Goal: Task Accomplishment & Management: Manage account settings

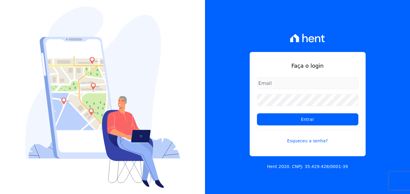
click at [276, 82] on input "email" at bounding box center [307, 83] width 101 height 12
drag, startPoint x: 230, startPoint y: 120, endPoint x: 268, endPoint y: 138, distance: 41.4
click at [230, 120] on div "Faça o login Entrar Esqueceu a senha? Hent 2020. CNPJ: 35.429.428/0001-39" at bounding box center [307, 97] width 205 height 194
click at [314, 140] on link "Esqueceu a senha?" at bounding box center [307, 137] width 101 height 14
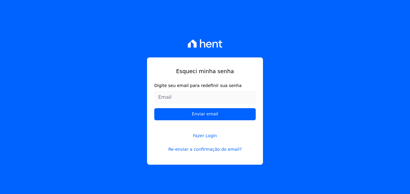
click at [205, 96] on input "Digite seu email para redefinir sua senha" at bounding box center [204, 97] width 101 height 12
click at [297, 123] on div "Esqueci minha senha Digite seu email para redefinir sua senha [PERSON_NAME][EMA…" at bounding box center [205, 97] width 410 height 194
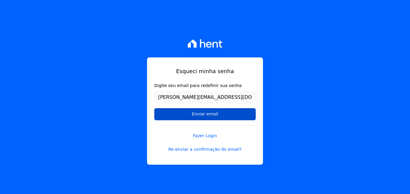
click at [219, 115] on input "Enviar email" at bounding box center [204, 114] width 101 height 12
click at [213, 113] on input "Enviar email" at bounding box center [204, 114] width 101 height 12
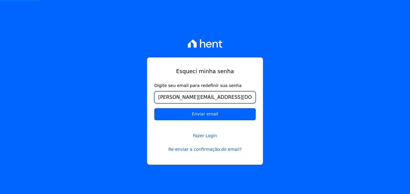
click at [214, 99] on input "[PERSON_NAME][EMAIL_ADDRESS][DOMAIN_NAME]" at bounding box center [204, 97] width 101 height 12
click at [224, 99] on input "[PERSON_NAME][EMAIL_ADDRESS][DOMAIN_NAME]" at bounding box center [204, 97] width 101 height 12
type input "[PERSON_NAME][EMAIL_ADDRESS][DOMAIN_NAME]"
click at [267, 77] on div "Esqueci minha senha Digite seu email para redefinir sua senha [PERSON_NAME][EMA…" at bounding box center [205, 97] width 410 height 194
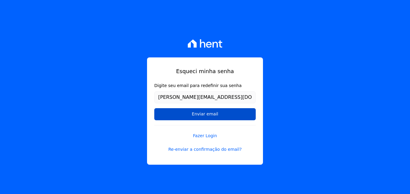
click at [211, 116] on input "Enviar email" at bounding box center [204, 114] width 101 height 12
click at [204, 112] on input "Enviar email" at bounding box center [204, 114] width 101 height 12
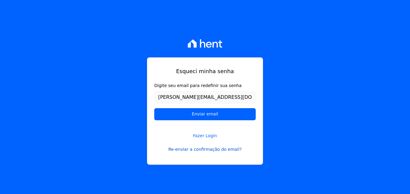
click at [214, 149] on link "Re-enviar a confirmação do email?" at bounding box center [204, 149] width 101 height 6
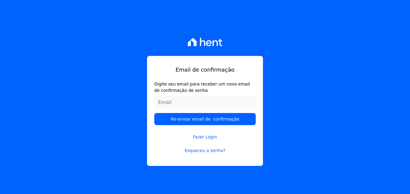
click at [202, 103] on input "Digite seu email para receber um novo email de confirmação de senha" at bounding box center [204, 102] width 101 height 12
type input "raul_roof@hotmail.com"
drag, startPoint x: 245, startPoint y: 96, endPoint x: 268, endPoint y: 96, distance: 23.8
click at [245, 96] on input "raul_roof@hotmail.com" at bounding box center [204, 102] width 101 height 12
click at [274, 98] on div "Email de confirmação Digite seu email para receber um novo email de confirmação…" at bounding box center [205, 97] width 410 height 194
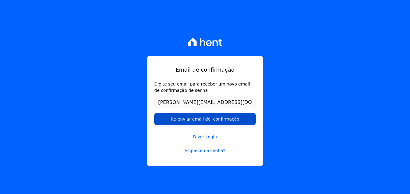
click at [238, 119] on input "Re-enviar email de confirmação" at bounding box center [204, 119] width 101 height 12
click at [206, 119] on input "Re-enviar email de confirmação" at bounding box center [204, 119] width 101 height 12
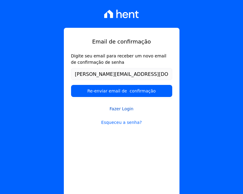
click at [124, 109] on link "Fazer Login" at bounding box center [121, 105] width 101 height 14
